Goal: Find specific page/section: Find specific page/section

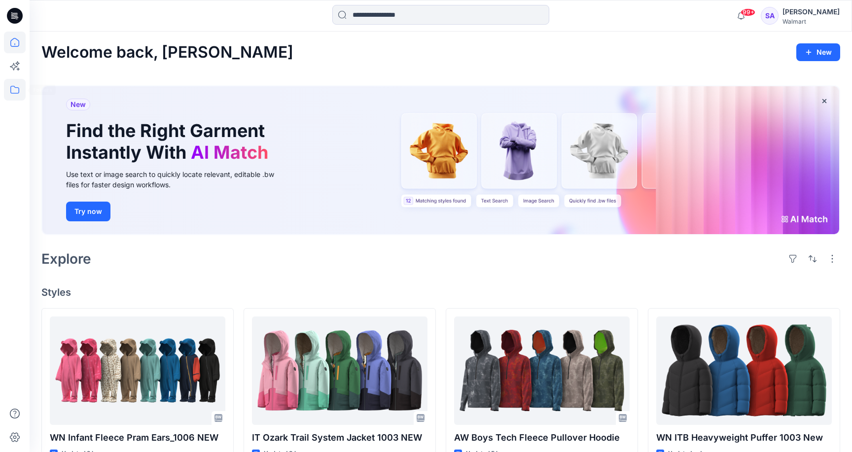
click at [14, 88] on icon at bounding box center [15, 90] width 22 height 22
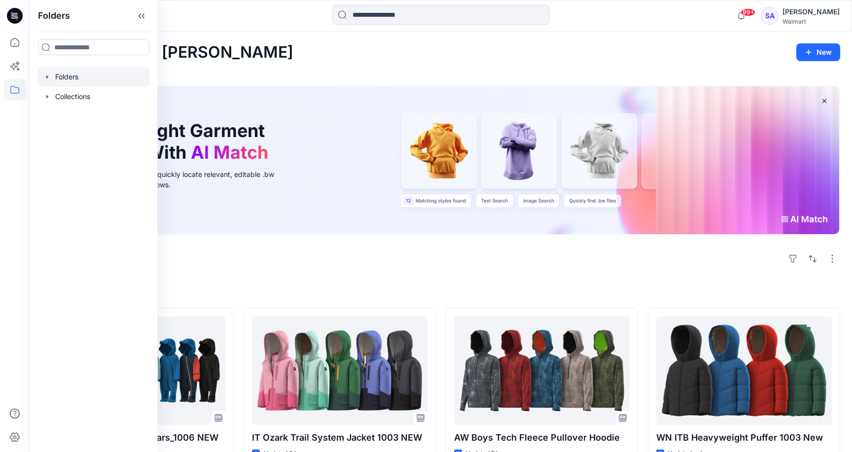
click at [88, 75] on div at bounding box center [93, 77] width 112 height 20
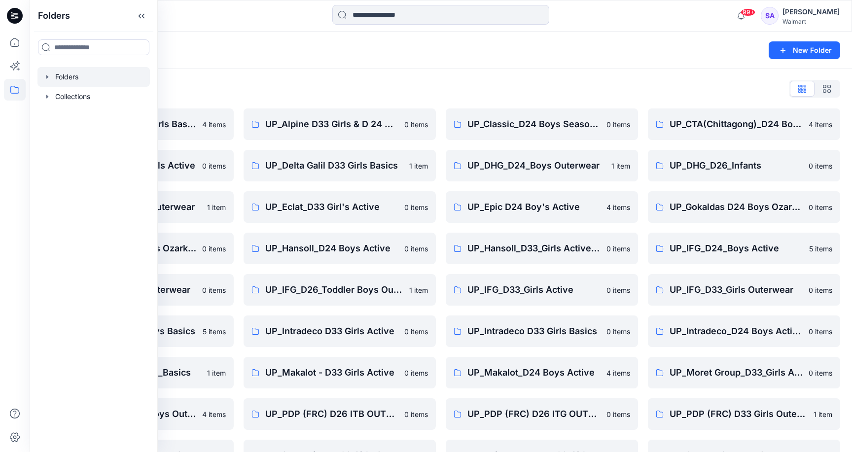
click at [229, 81] on div "Folders List" at bounding box center [440, 89] width 799 height 16
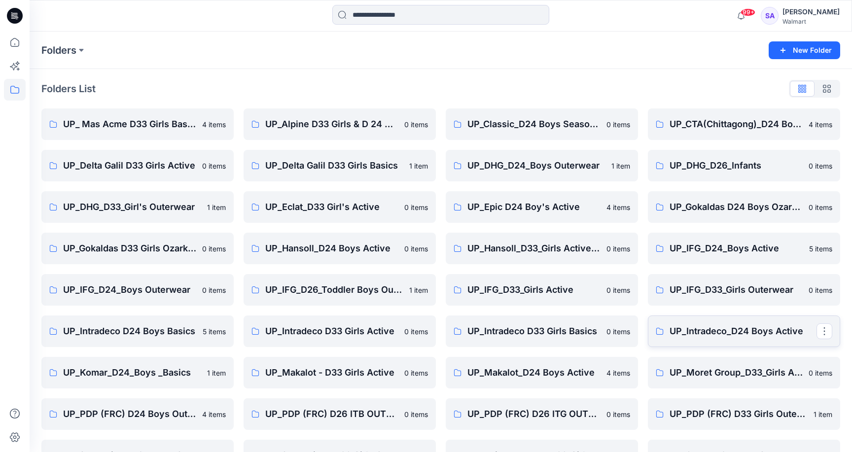
click at [754, 329] on p "UP_Intradeco_D24 Boys Active" at bounding box center [743, 331] width 147 height 14
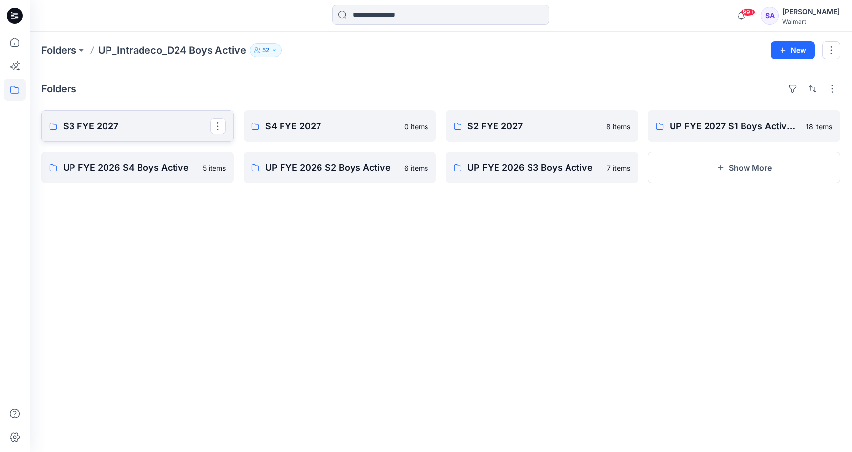
click at [164, 129] on p "S3 FYE 2027" at bounding box center [136, 126] width 147 height 14
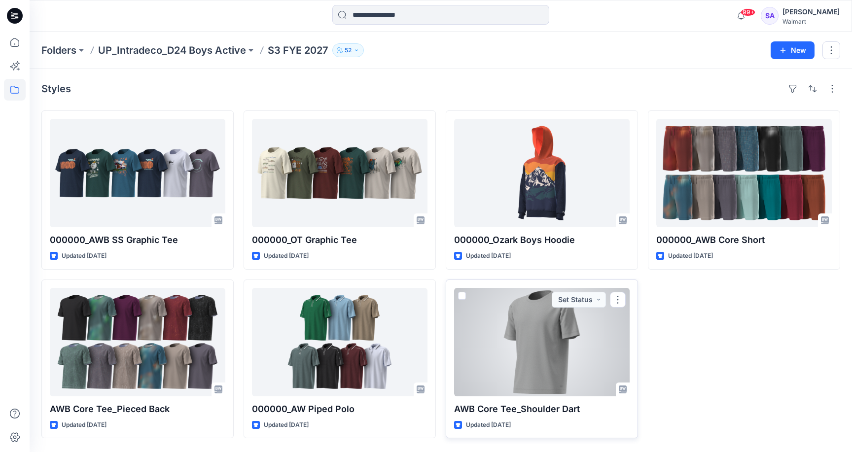
click at [509, 372] on div at bounding box center [542, 342] width 176 height 108
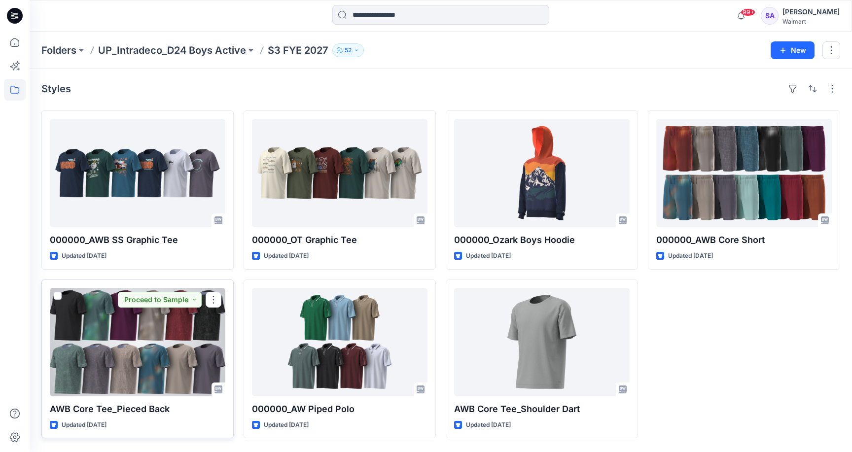
click at [162, 356] on div at bounding box center [138, 342] width 176 height 108
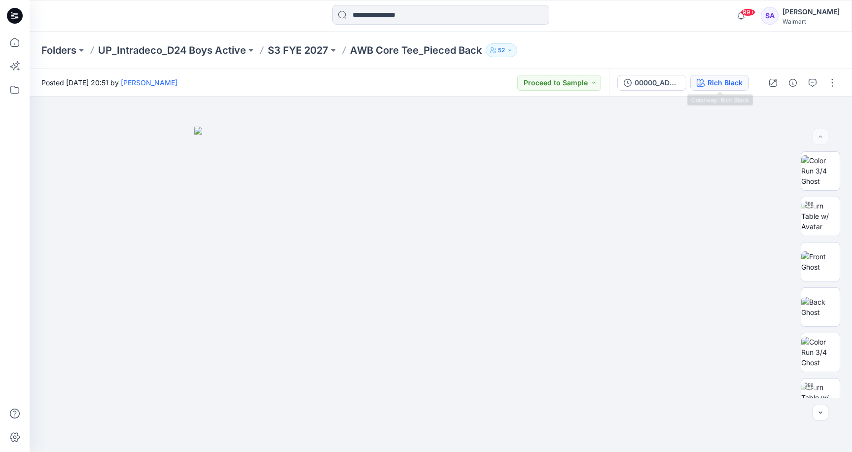
click at [722, 76] on button "Rich Black" at bounding box center [719, 83] width 59 height 16
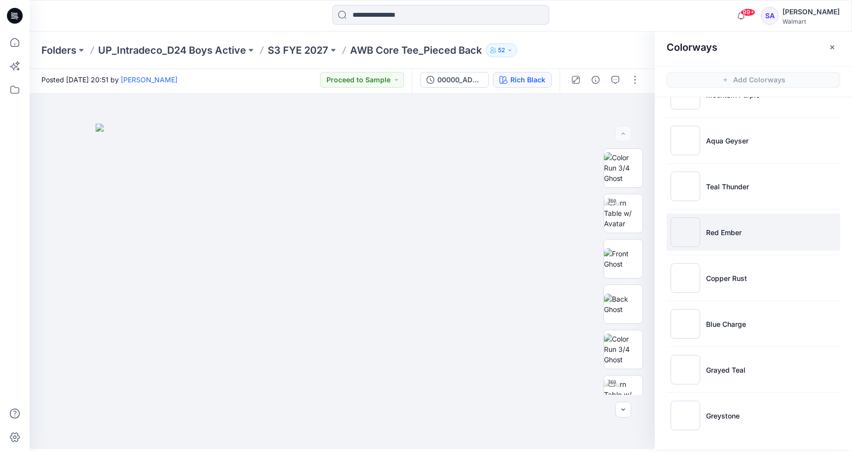
scroll to position [3, 0]
click at [736, 233] on p "Red Ember" at bounding box center [724, 232] width 36 height 10
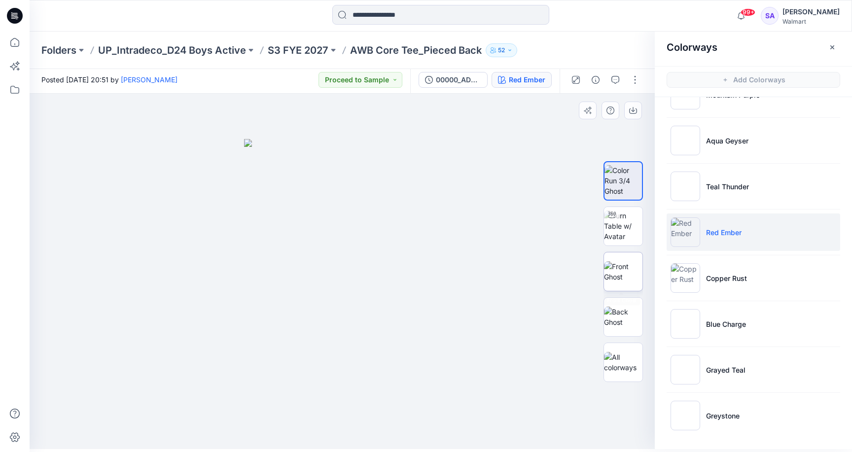
click at [623, 278] on img at bounding box center [623, 271] width 38 height 21
click at [15, 41] on icon at bounding box center [15, 43] width 22 height 22
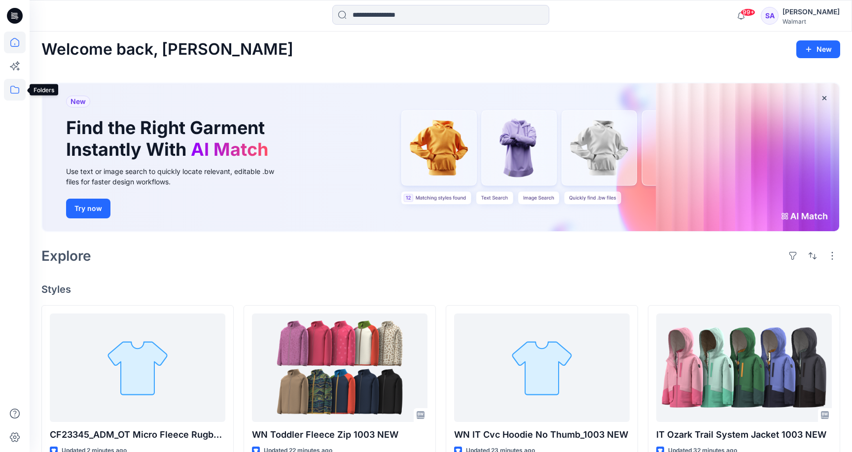
click at [18, 90] on icon at bounding box center [15, 90] width 22 height 22
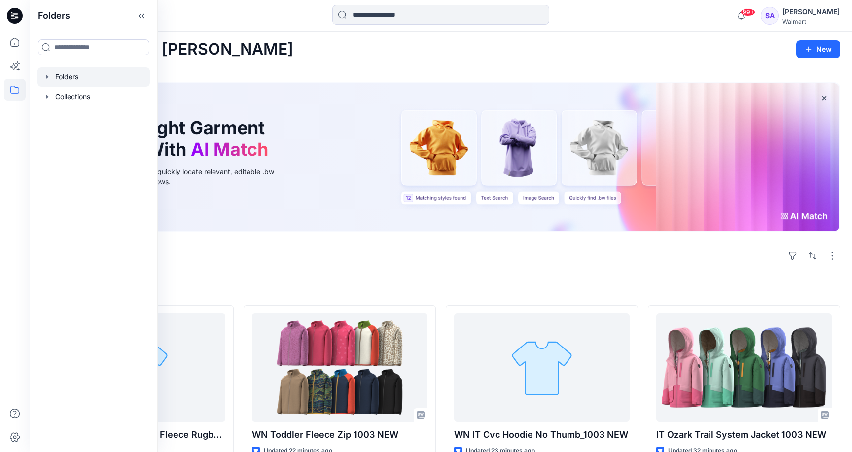
click at [67, 79] on div at bounding box center [93, 77] width 112 height 20
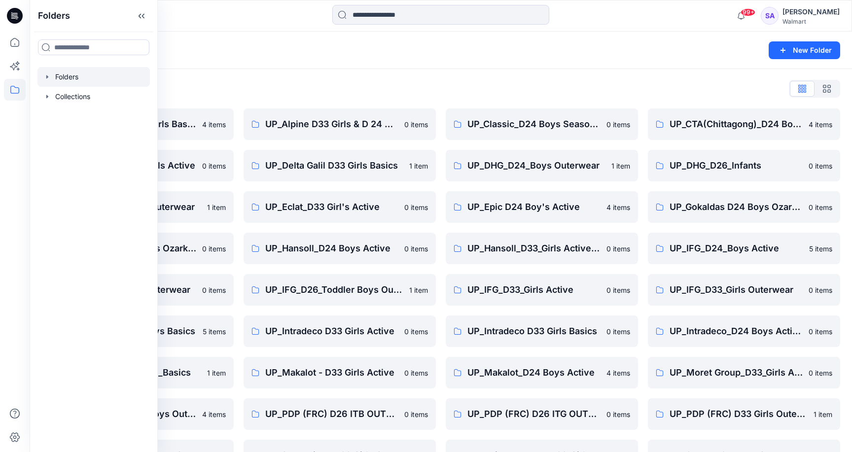
click at [292, 83] on div "Folders List" at bounding box center [440, 89] width 799 height 16
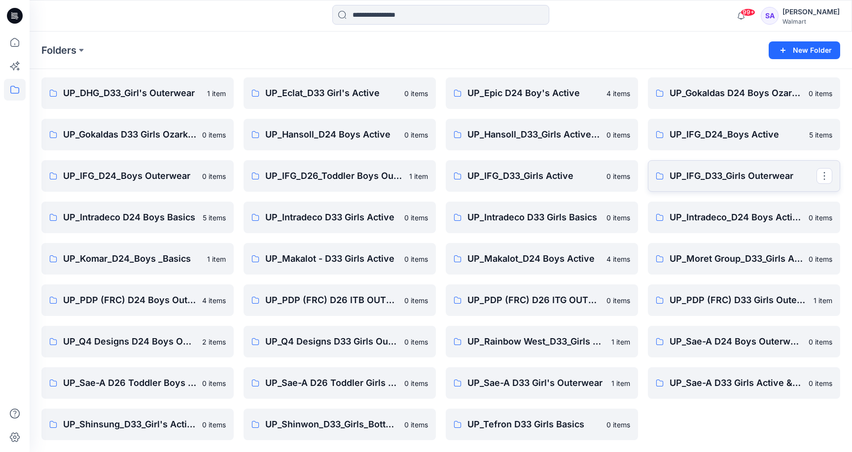
scroll to position [114, 0]
click at [740, 134] on p "UP_IFG_D24_Boys Active" at bounding box center [743, 135] width 147 height 14
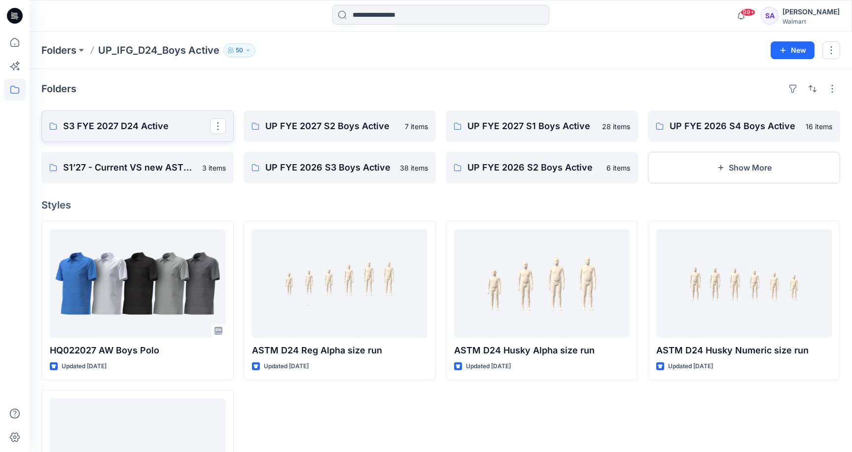
click at [129, 132] on p "S3 FYE 2027 D24 Active" at bounding box center [136, 126] width 147 height 14
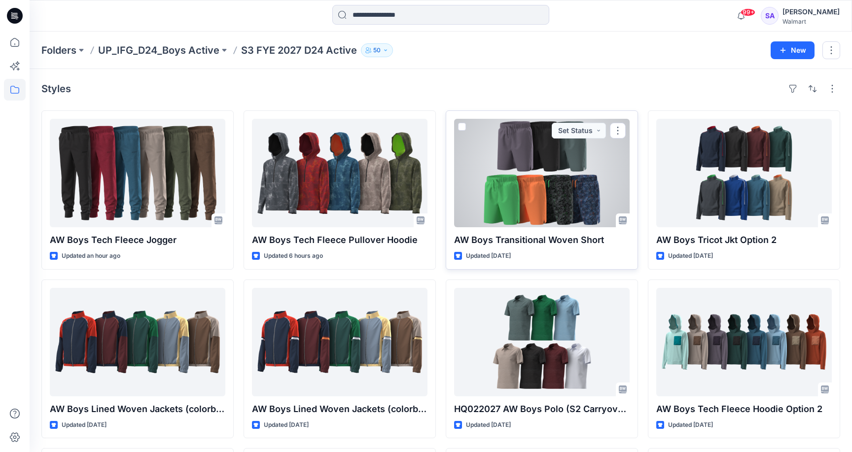
click at [535, 158] on div at bounding box center [542, 173] width 176 height 108
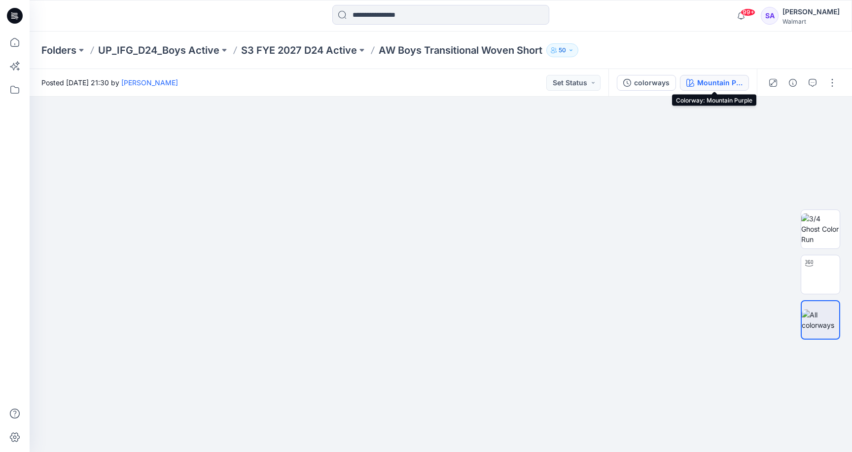
click at [716, 85] on div "Mountain Purple" at bounding box center [719, 82] width 45 height 11
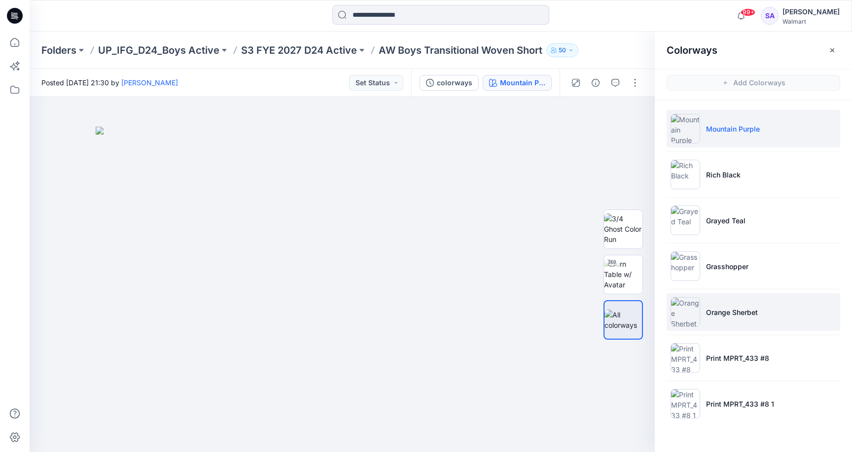
click at [745, 312] on p "Orange Sherbet" at bounding box center [732, 312] width 52 height 10
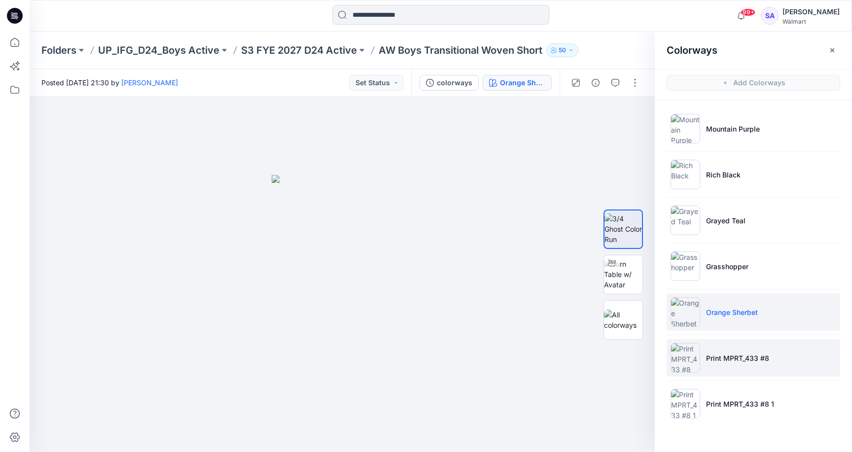
click at [735, 346] on li "Print MPRT_433 #8" at bounding box center [754, 357] width 174 height 37
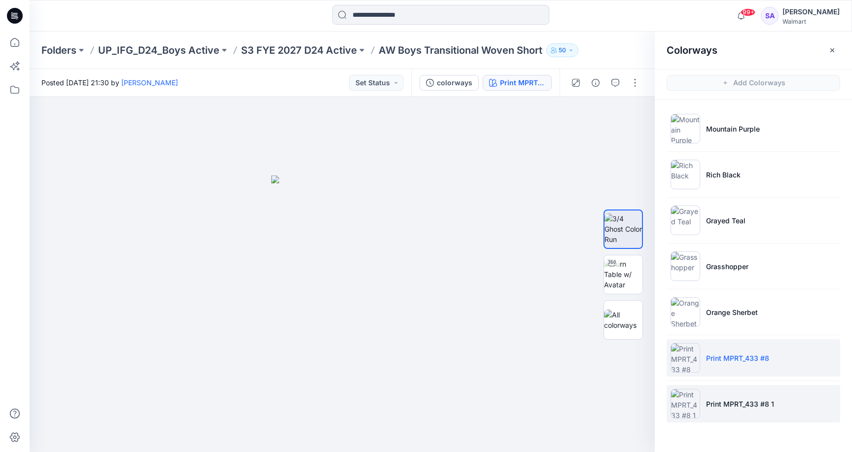
click at [722, 405] on p "Print MPRT_433 #8 1" at bounding box center [740, 404] width 68 height 10
